Goal: Book appointment/travel/reservation

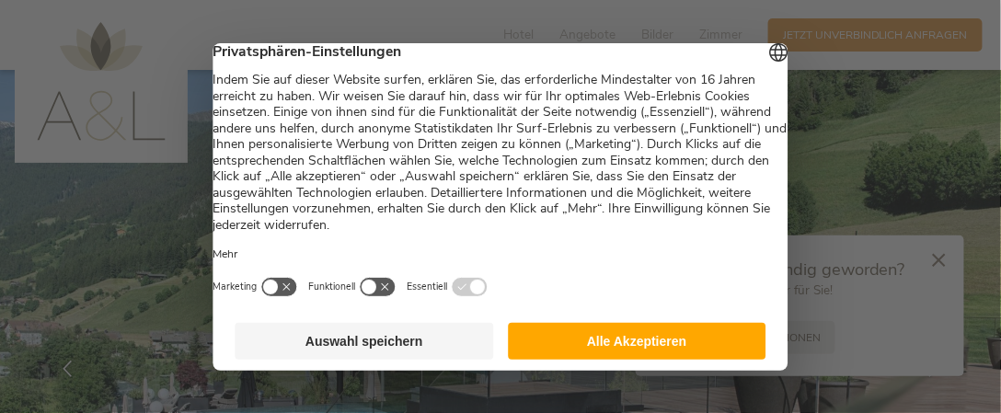
click at [649, 330] on button "Alle Akzeptieren" at bounding box center [637, 341] width 259 height 37
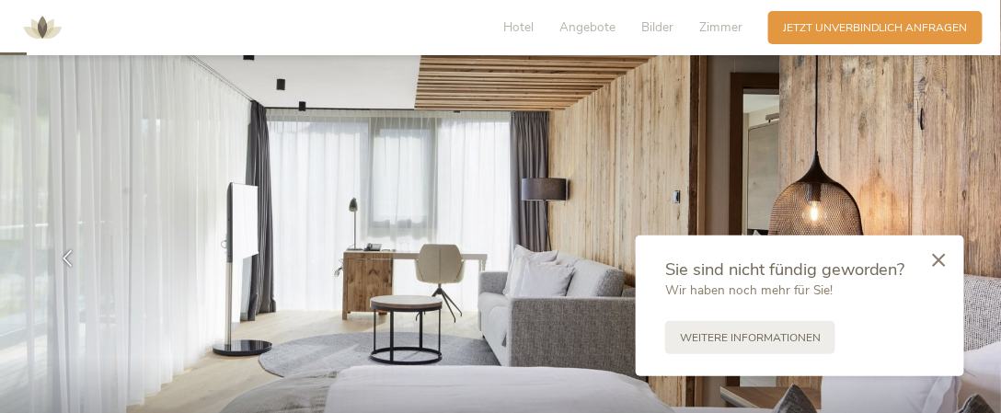
scroll to position [147, 0]
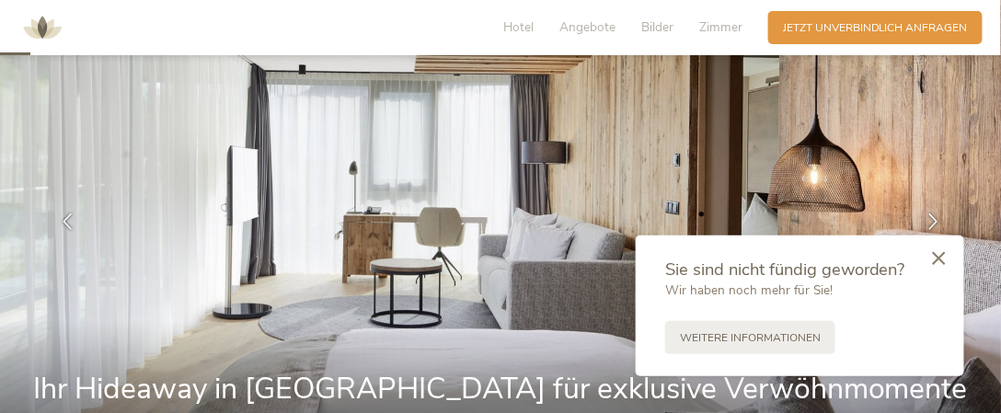
click at [940, 264] on icon at bounding box center [939, 258] width 13 height 14
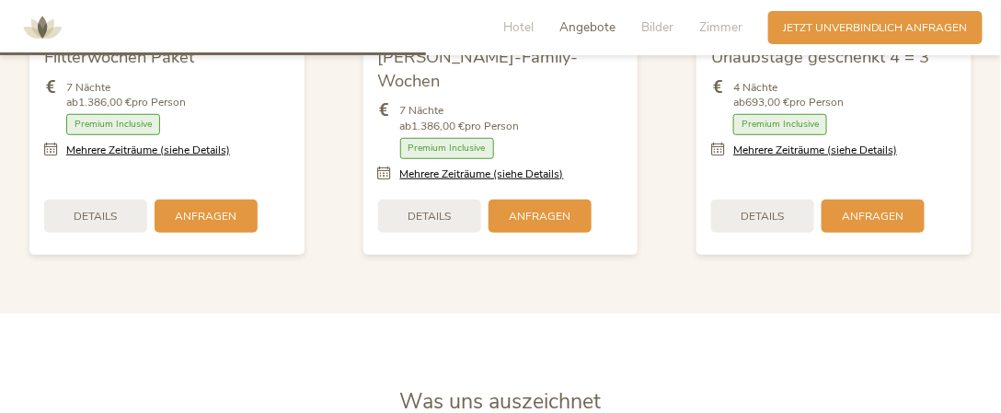
scroll to position [2061, 0]
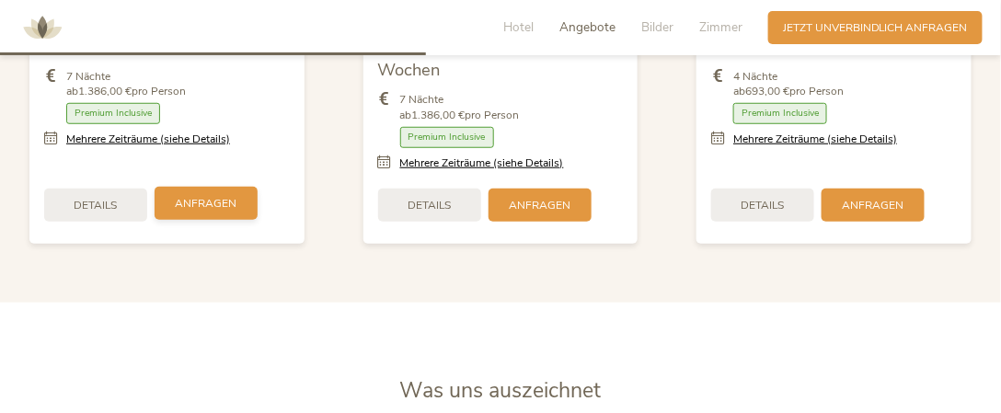
click at [217, 196] on span "Anfragen" at bounding box center [207, 204] width 62 height 16
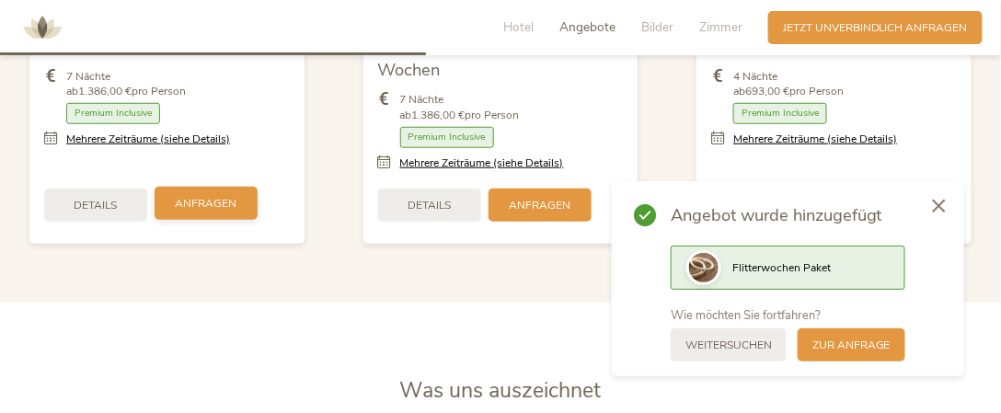
click at [217, 196] on span "Anfragen" at bounding box center [207, 204] width 62 height 16
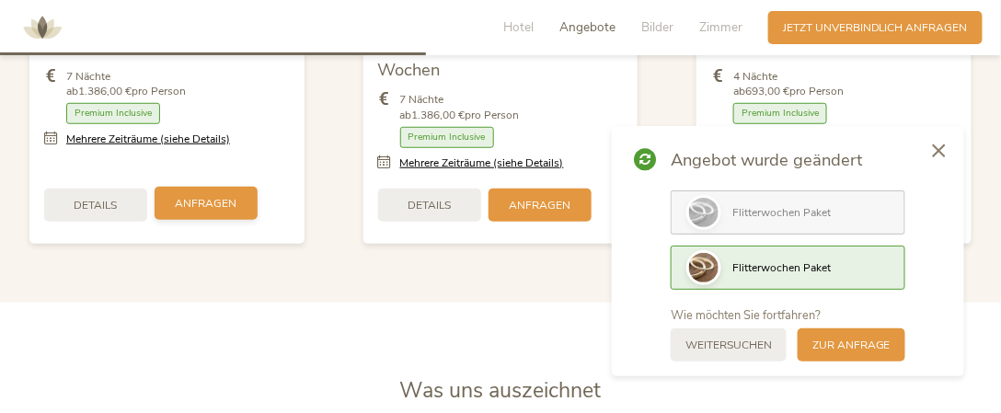
click at [217, 196] on span "Anfragen" at bounding box center [207, 204] width 62 height 16
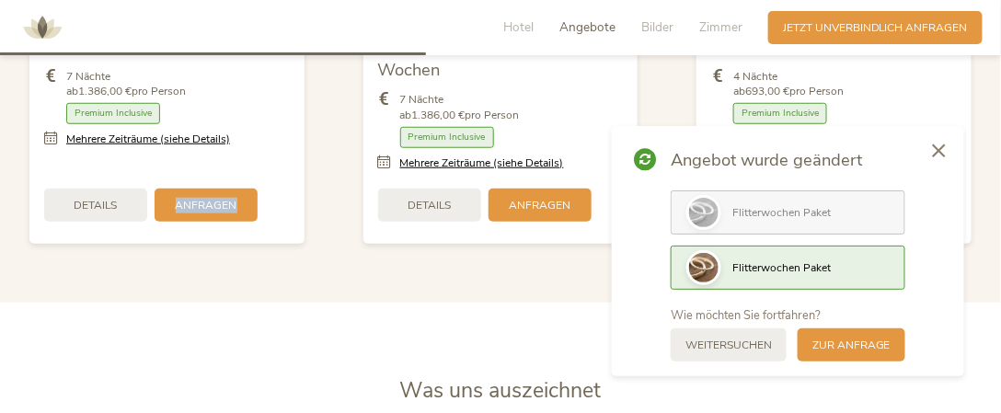
click at [162, 227] on div "Flitterwochen Paket 7 Nächte ab 1.386,00 € pro Person Zimmer mit Frühstück Halb…" at bounding box center [167, 55] width 334 height 409
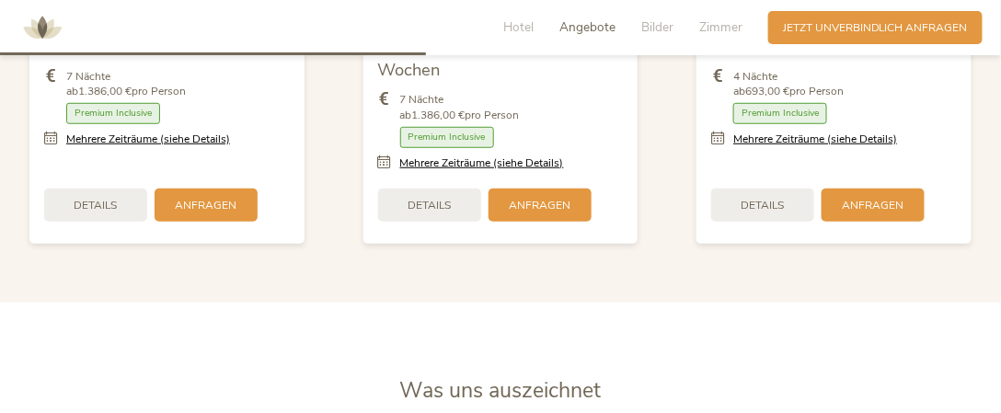
click at [162, 227] on div "Flitterwochen Paket 7 Nächte ab 1.386,00 € pro Person Zimmer mit Frühstück Halb…" at bounding box center [167, 55] width 334 height 409
click at [169, 232] on div "Flitterwochen Paket 7 Nächte ab 1.386,00 € pro Person Zimmer mit Frühstück Halb…" at bounding box center [167, 55] width 334 height 409
drag, startPoint x: 187, startPoint y: 224, endPoint x: 195, endPoint y: 178, distance: 47.6
click at [195, 178] on div "Flitterwochen Paket 7 Nächte ab 1.386,00 € pro Person Zimmer mit Frühstück Halb…" at bounding box center [167, 55] width 334 height 409
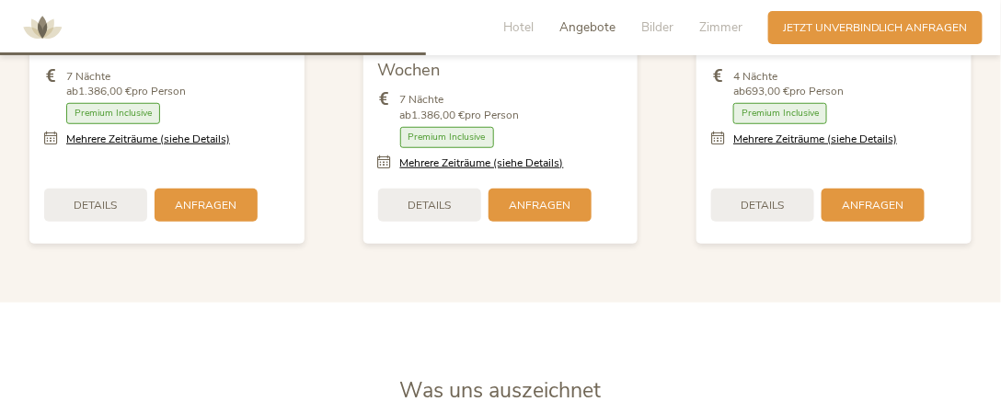
click at [121, 181] on div "Details Anfragen" at bounding box center [167, 205] width 246 height 48
click at [209, 187] on div "Anfragen" at bounding box center [206, 203] width 103 height 33
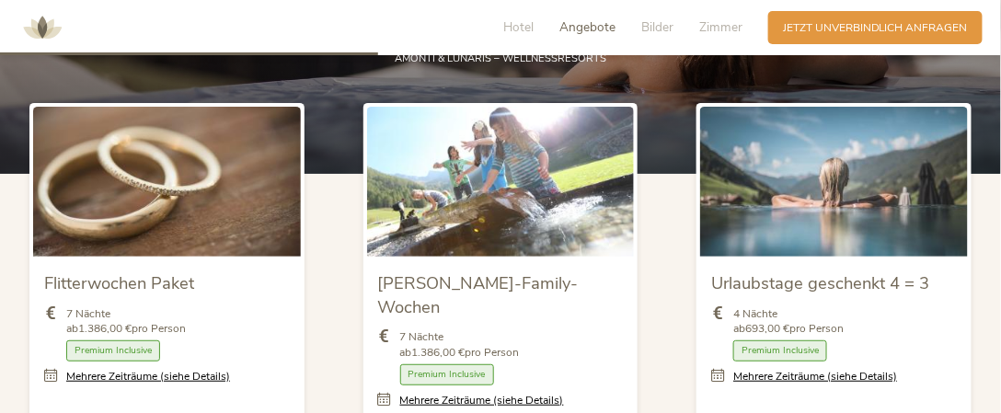
scroll to position [1860, 0]
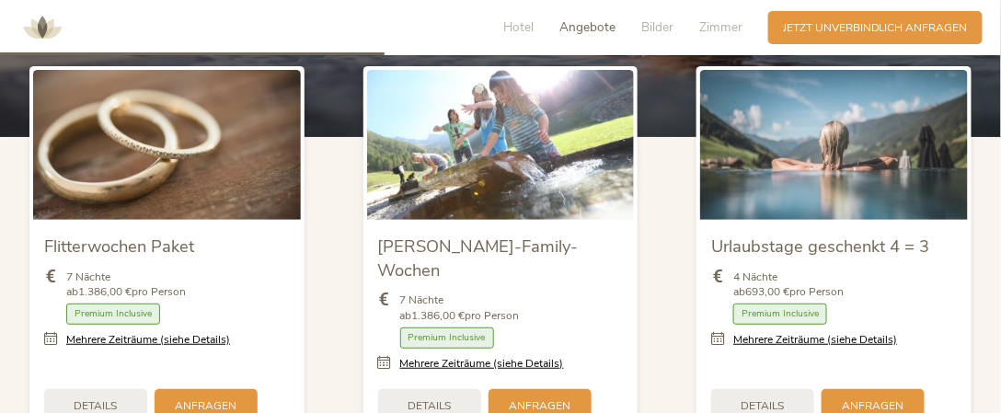
click at [795, 185] on img at bounding box center [834, 145] width 268 height 150
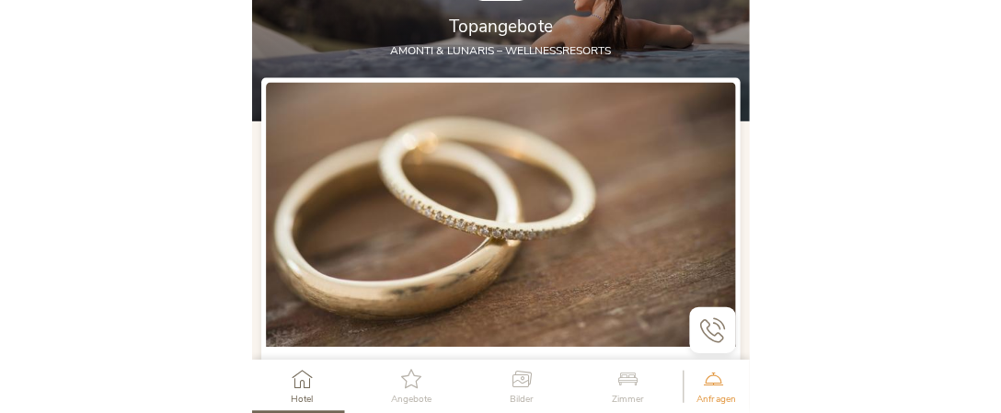
scroll to position [1471, 0]
